Goal: Task Accomplishment & Management: Understand process/instructions

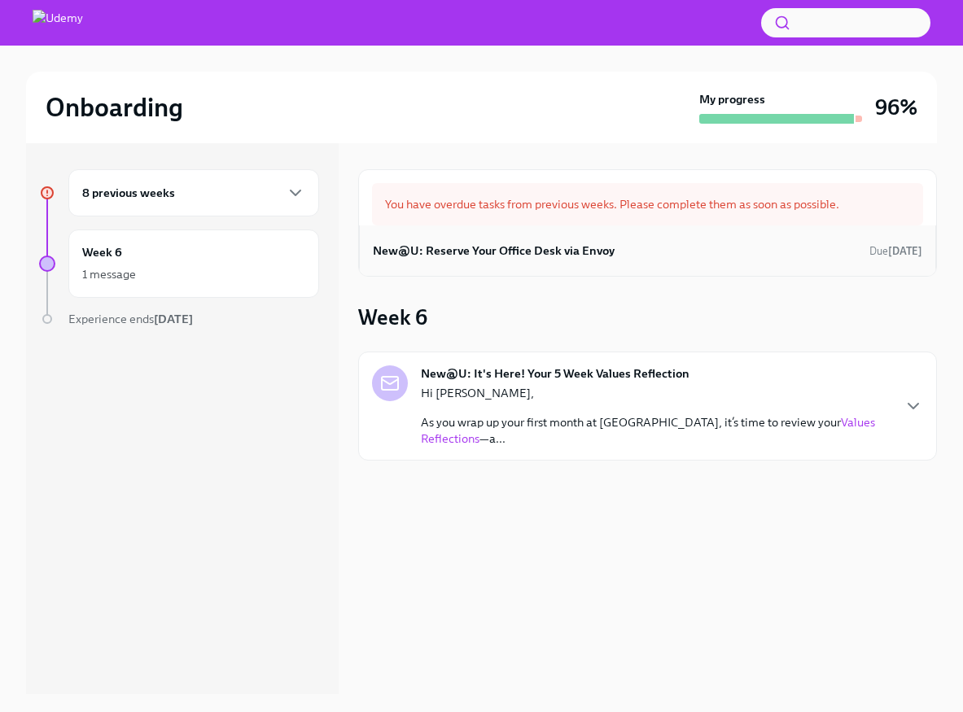
click at [535, 240] on div "New@U: Reserve Your Office Desk via Envoy Due [DATE]" at bounding box center [647, 250] width 549 height 24
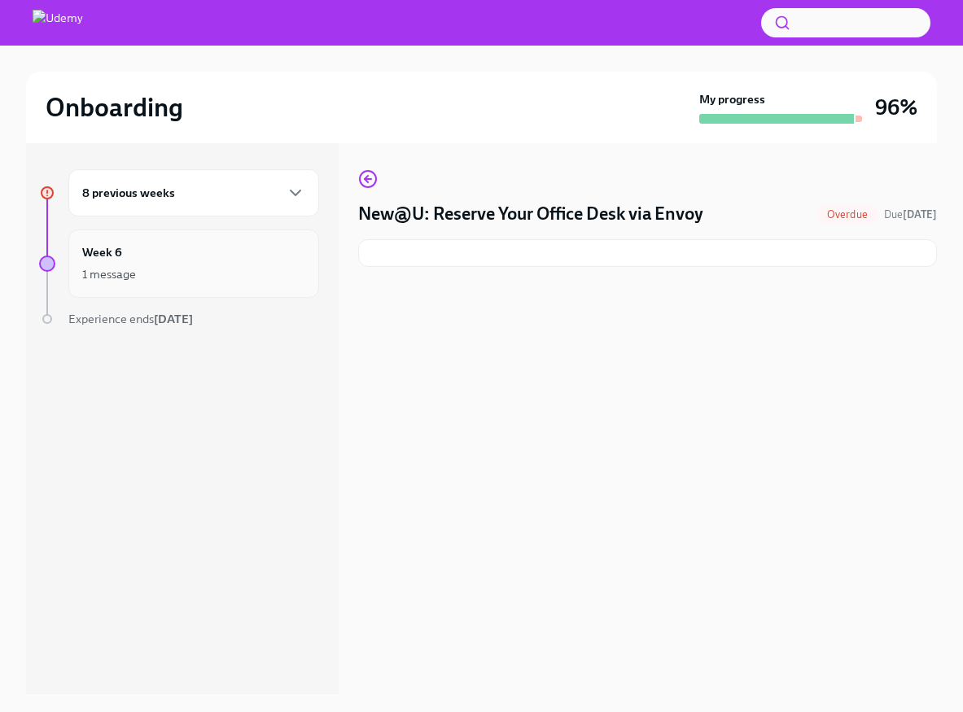
click at [139, 242] on div "Week 6 1 message" at bounding box center [193, 263] width 251 height 68
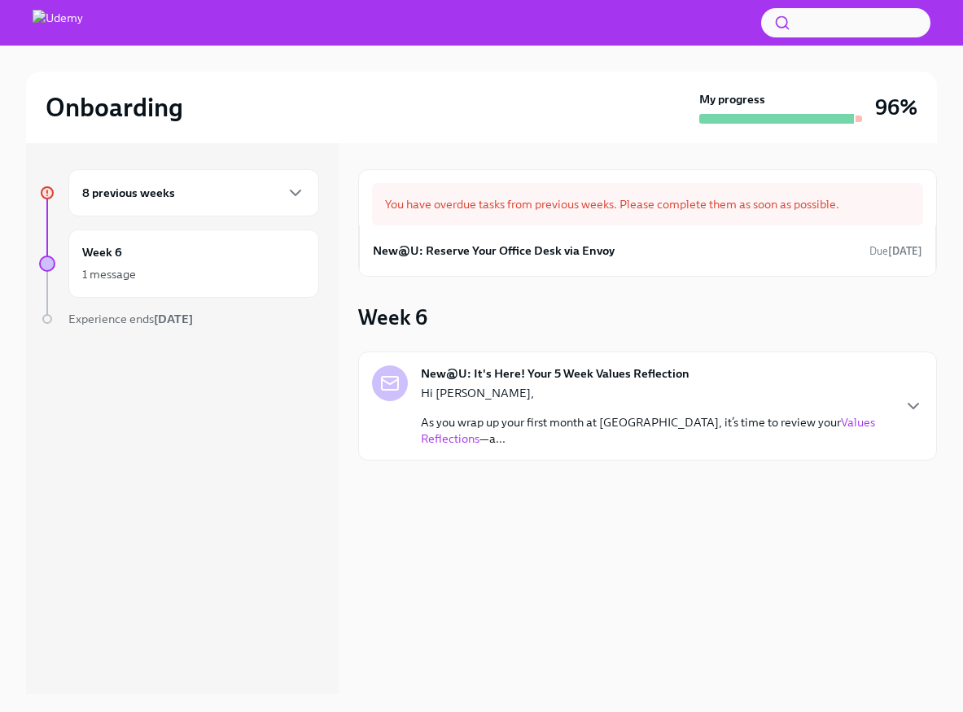
click at [826, 423] on link "Values Reflections" at bounding box center [648, 430] width 454 height 31
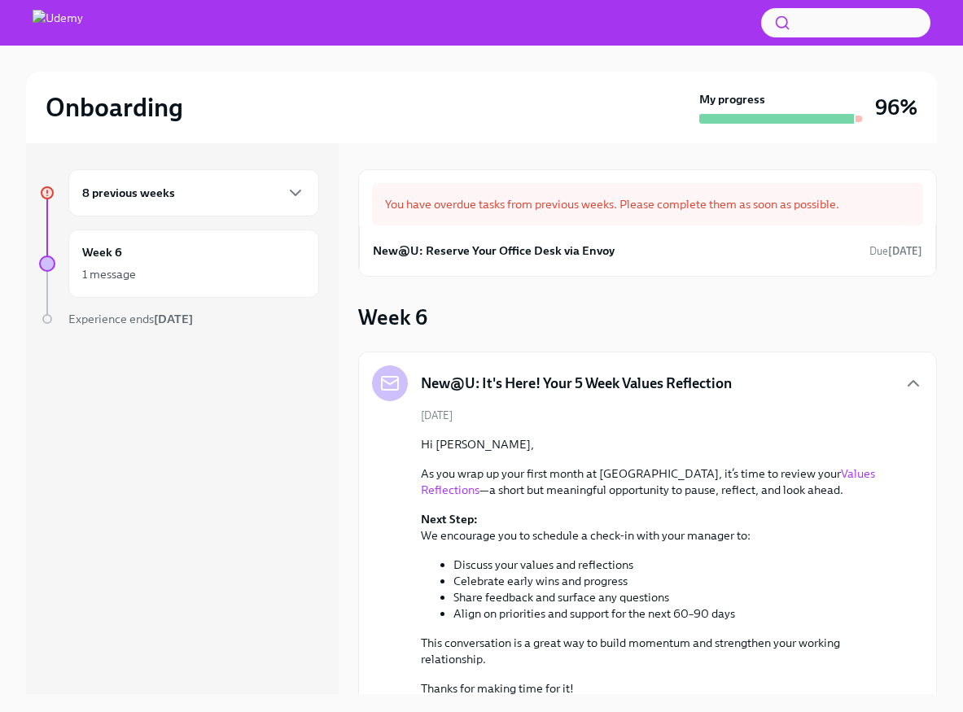
click at [169, 194] on h6 "8 previous weeks" at bounding box center [128, 193] width 93 height 18
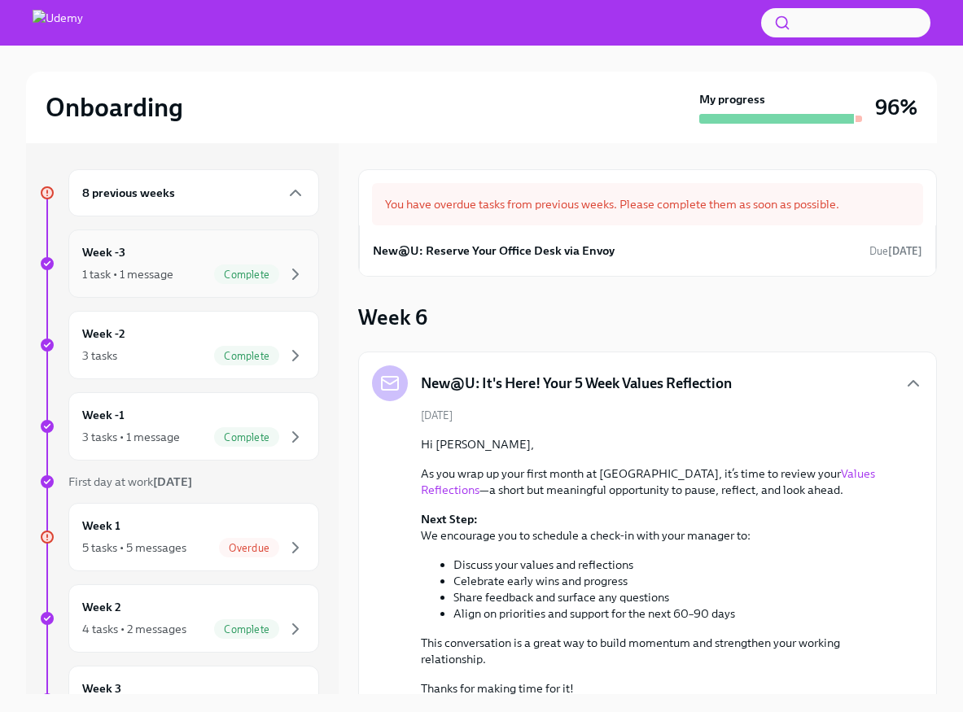
click at [155, 277] on div "1 task • 1 message" at bounding box center [127, 274] width 91 height 16
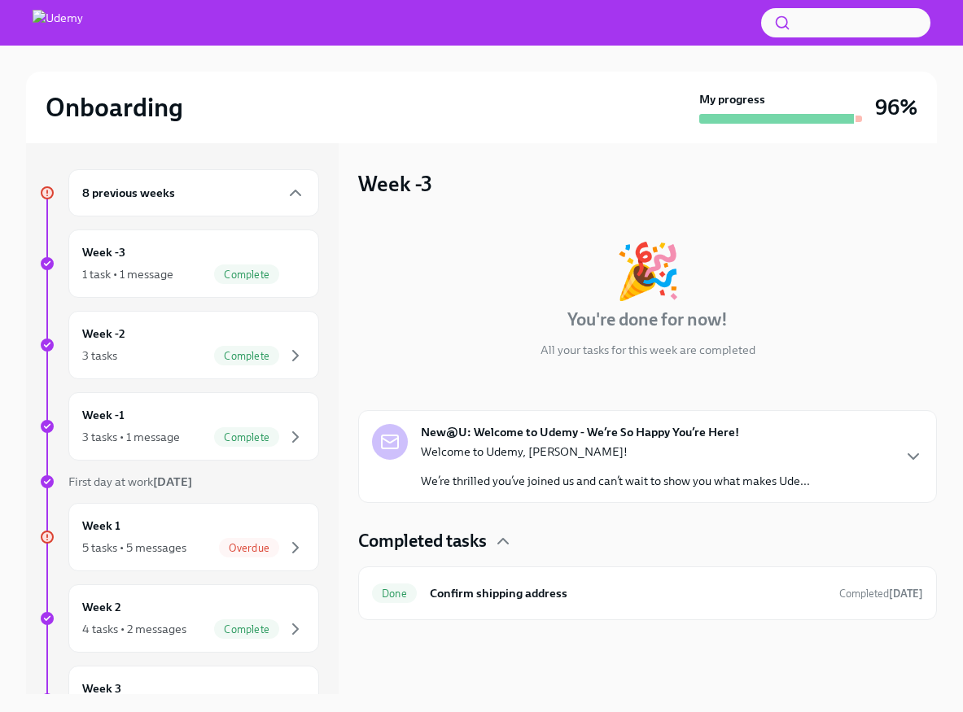
scroll to position [2, 0]
